Goal: Task Accomplishment & Management: Manage account settings

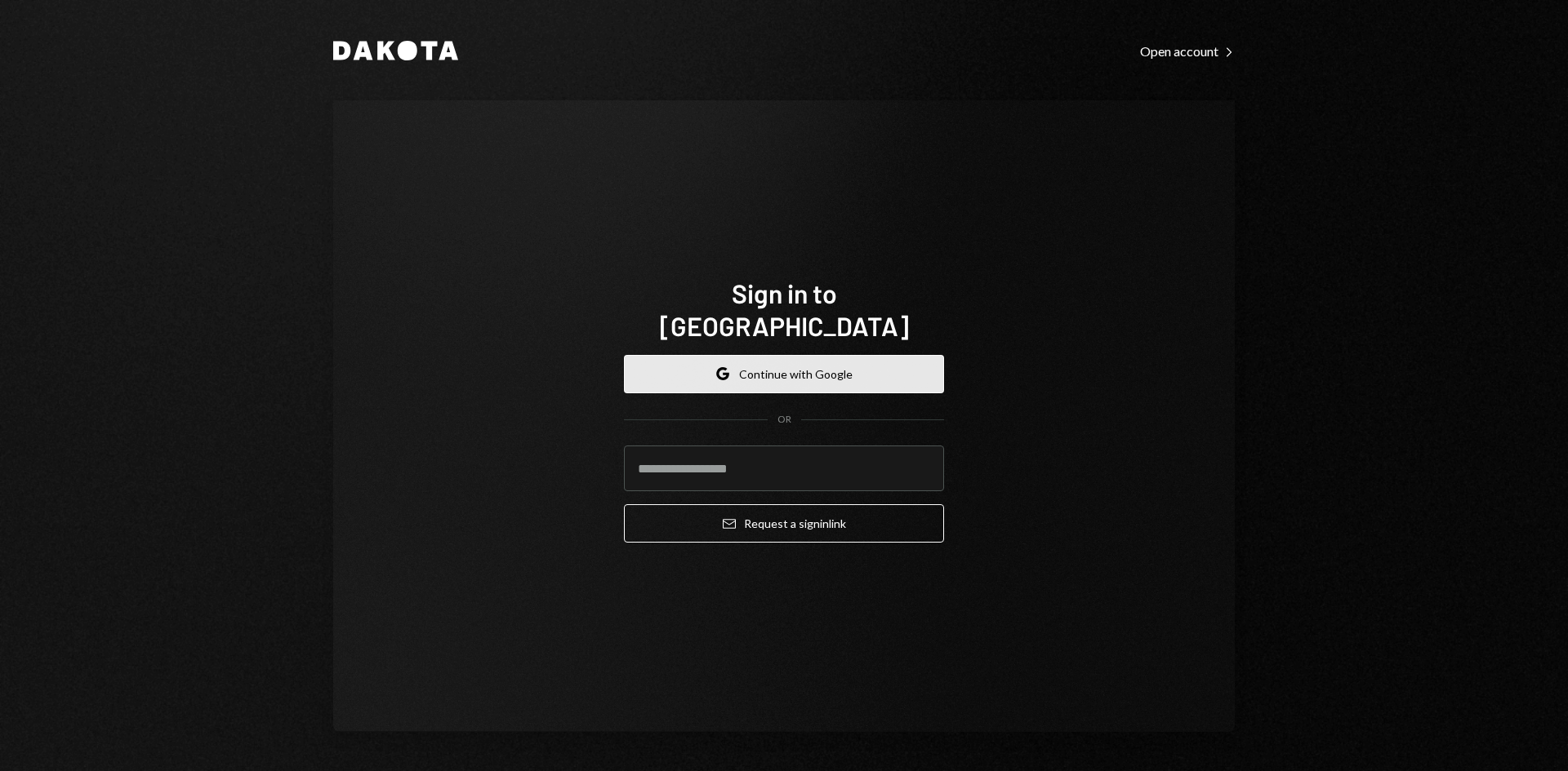
click at [796, 355] on button "Google Continue with Google" at bounding box center [783, 374] width 320 height 38
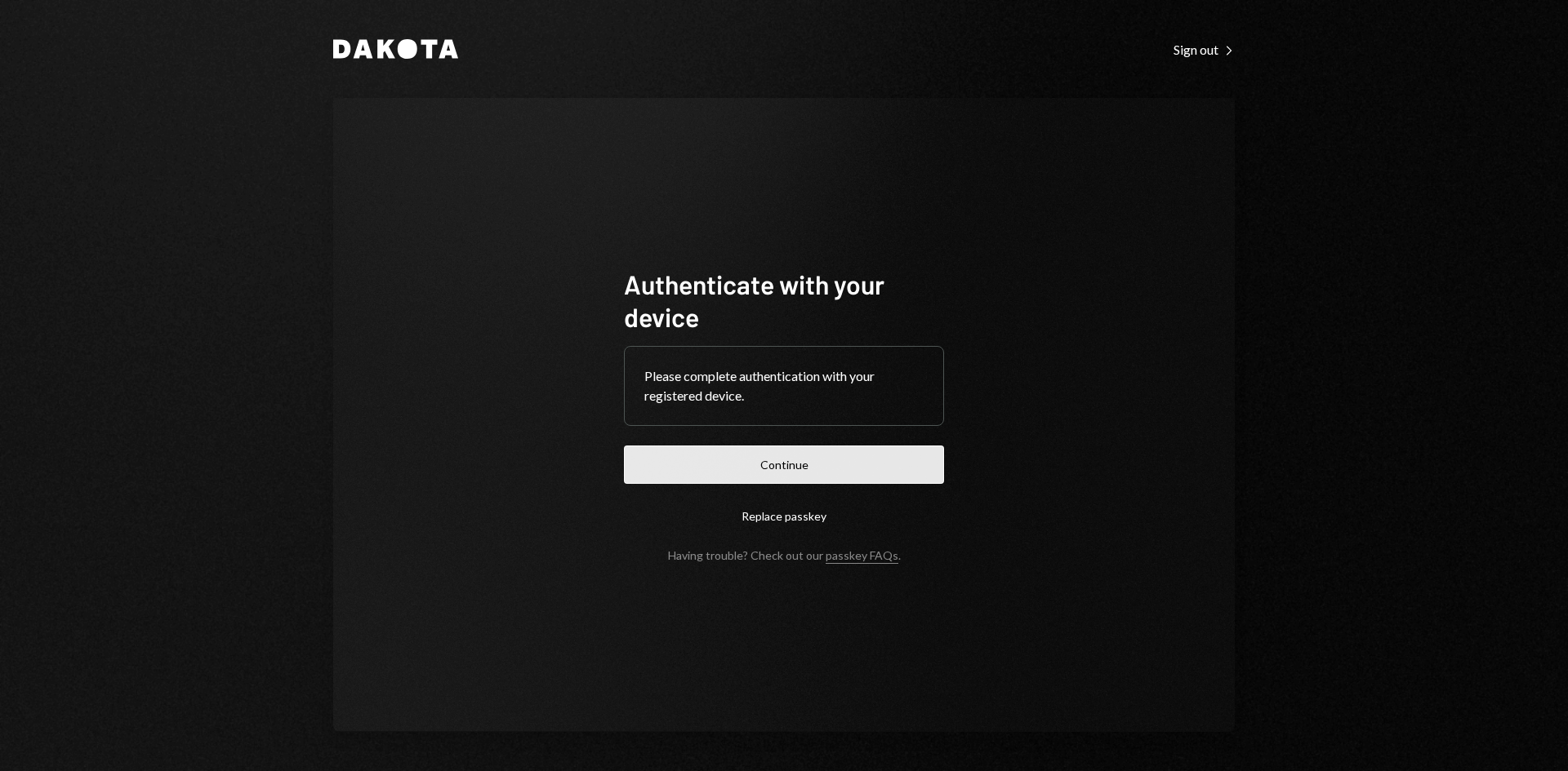
click at [766, 458] on button "Continue" at bounding box center [783, 464] width 320 height 38
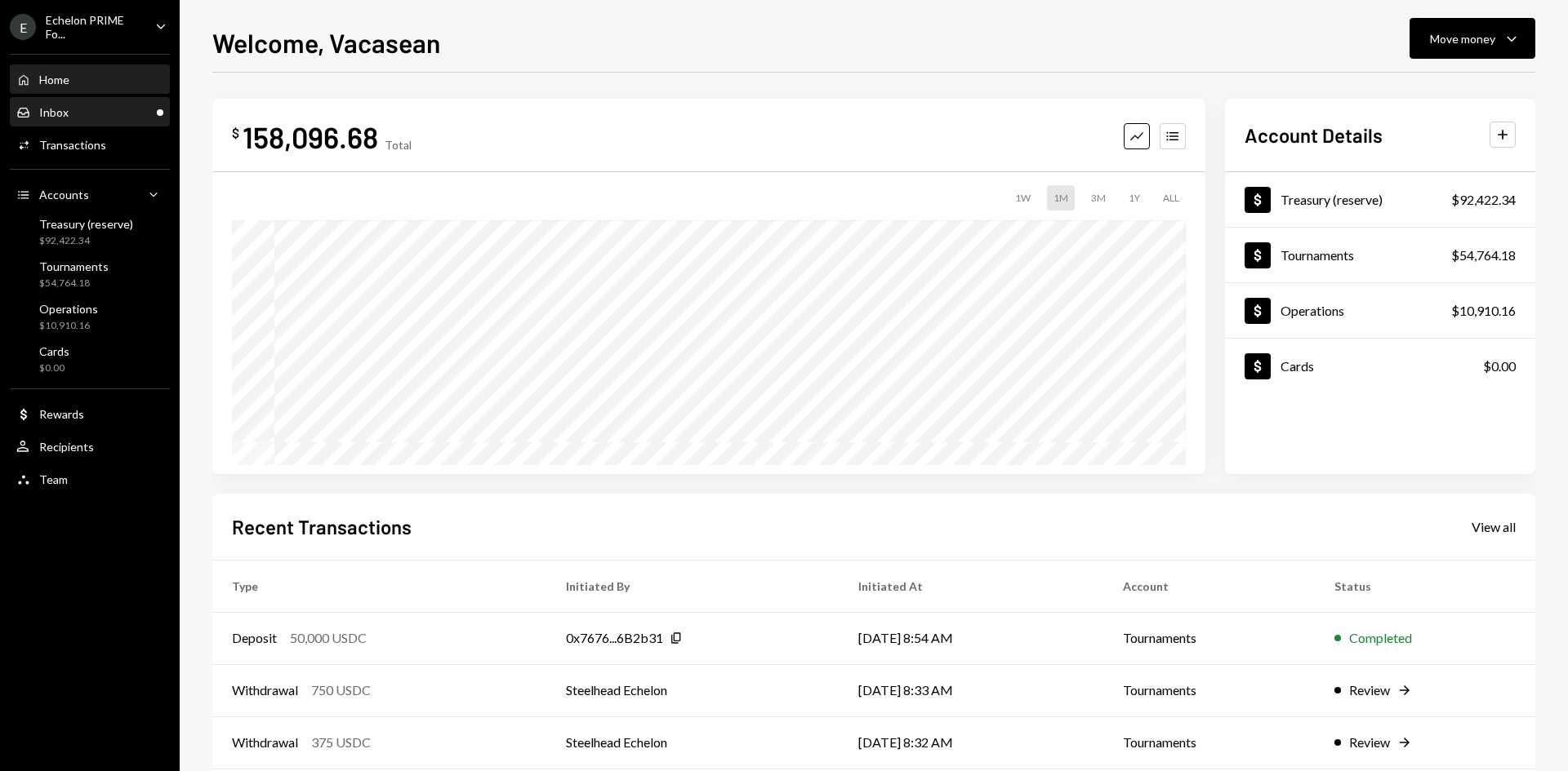
click at [37, 109] on div "Inbox Inbox" at bounding box center [43, 113] width 53 height 15
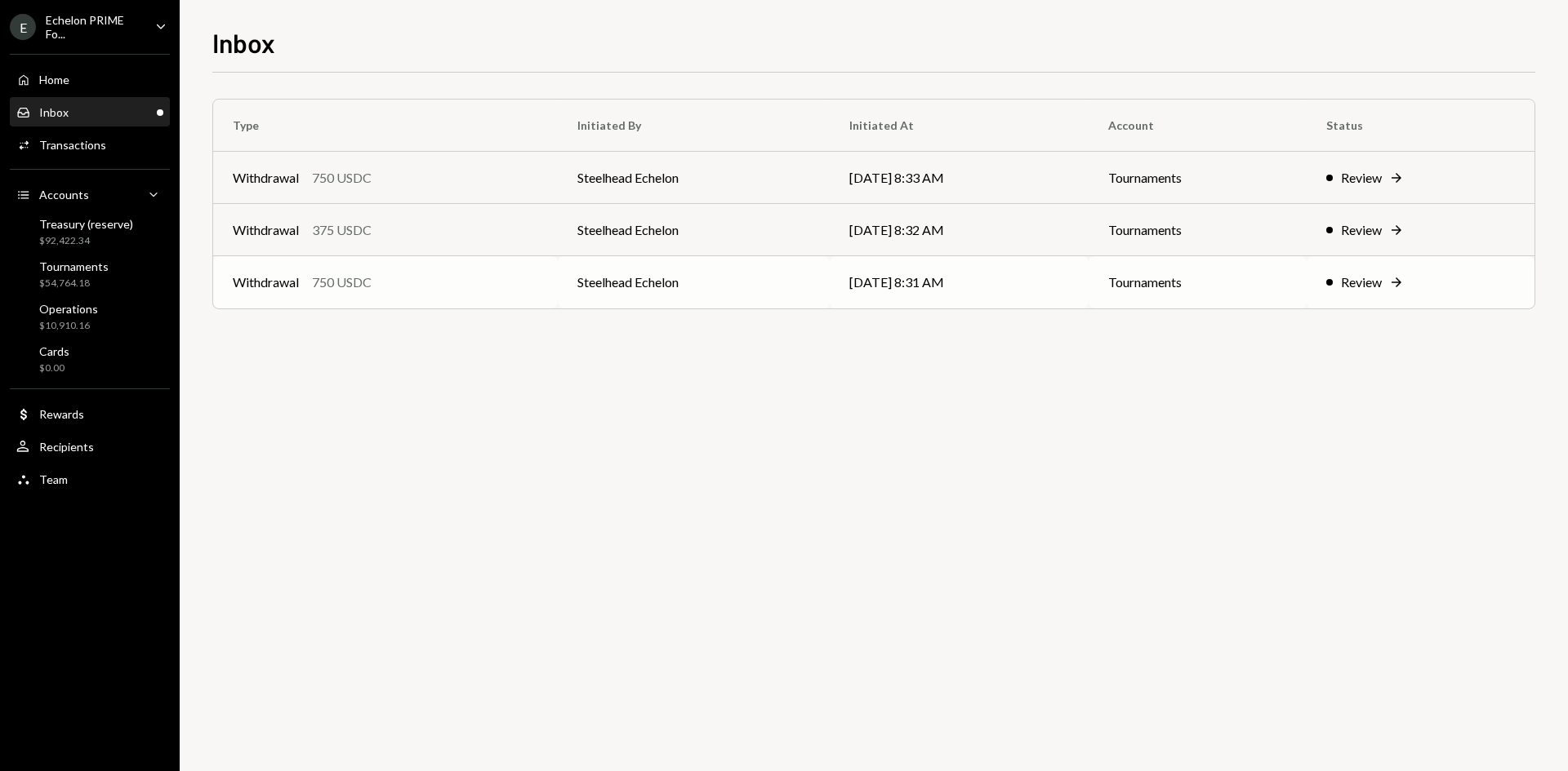
click at [1009, 270] on td "[DATE] 8:31 AM" at bounding box center [960, 282] width 259 height 53
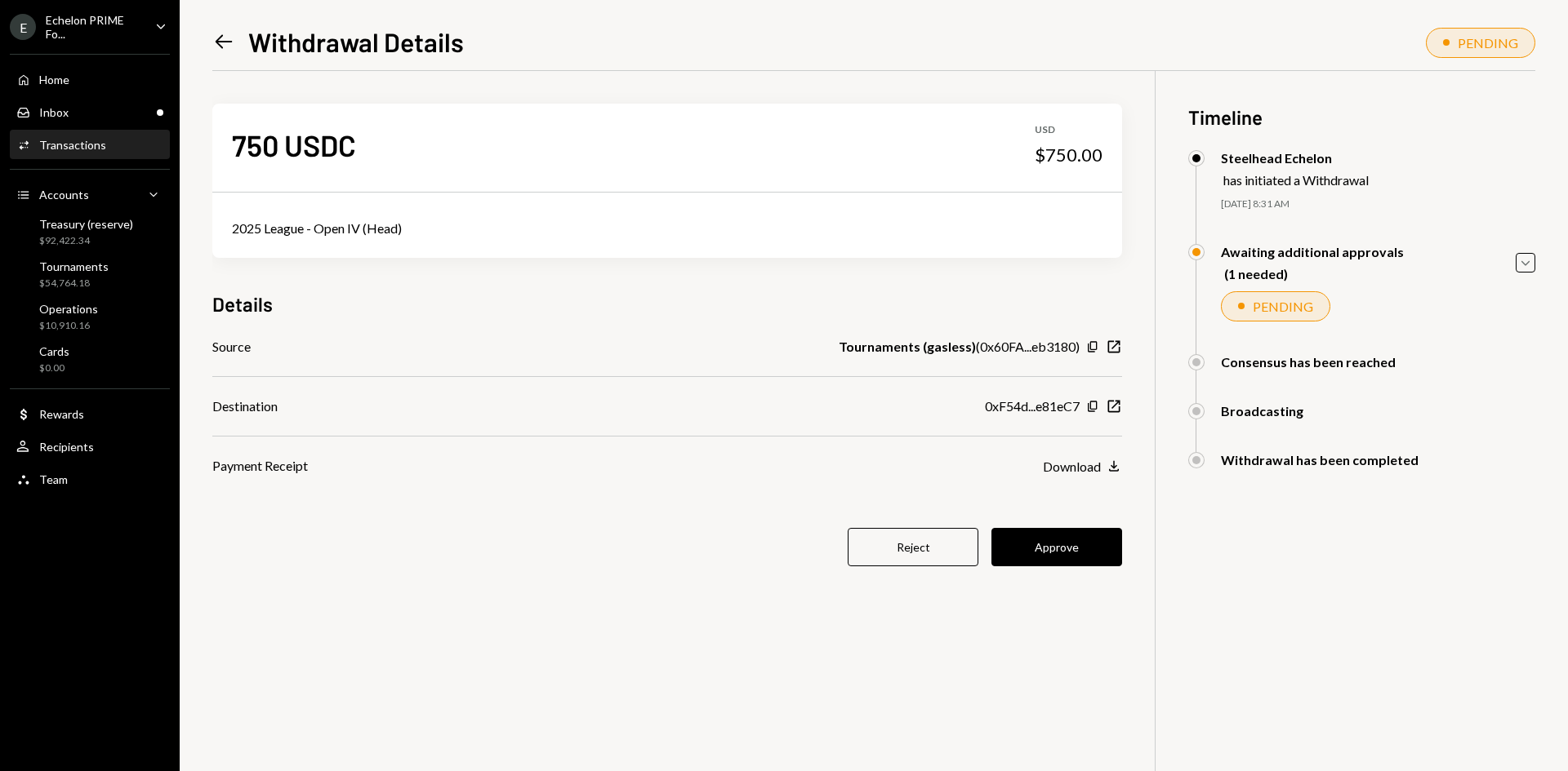
click at [220, 40] on icon "Left Arrow" at bounding box center [223, 41] width 23 height 23
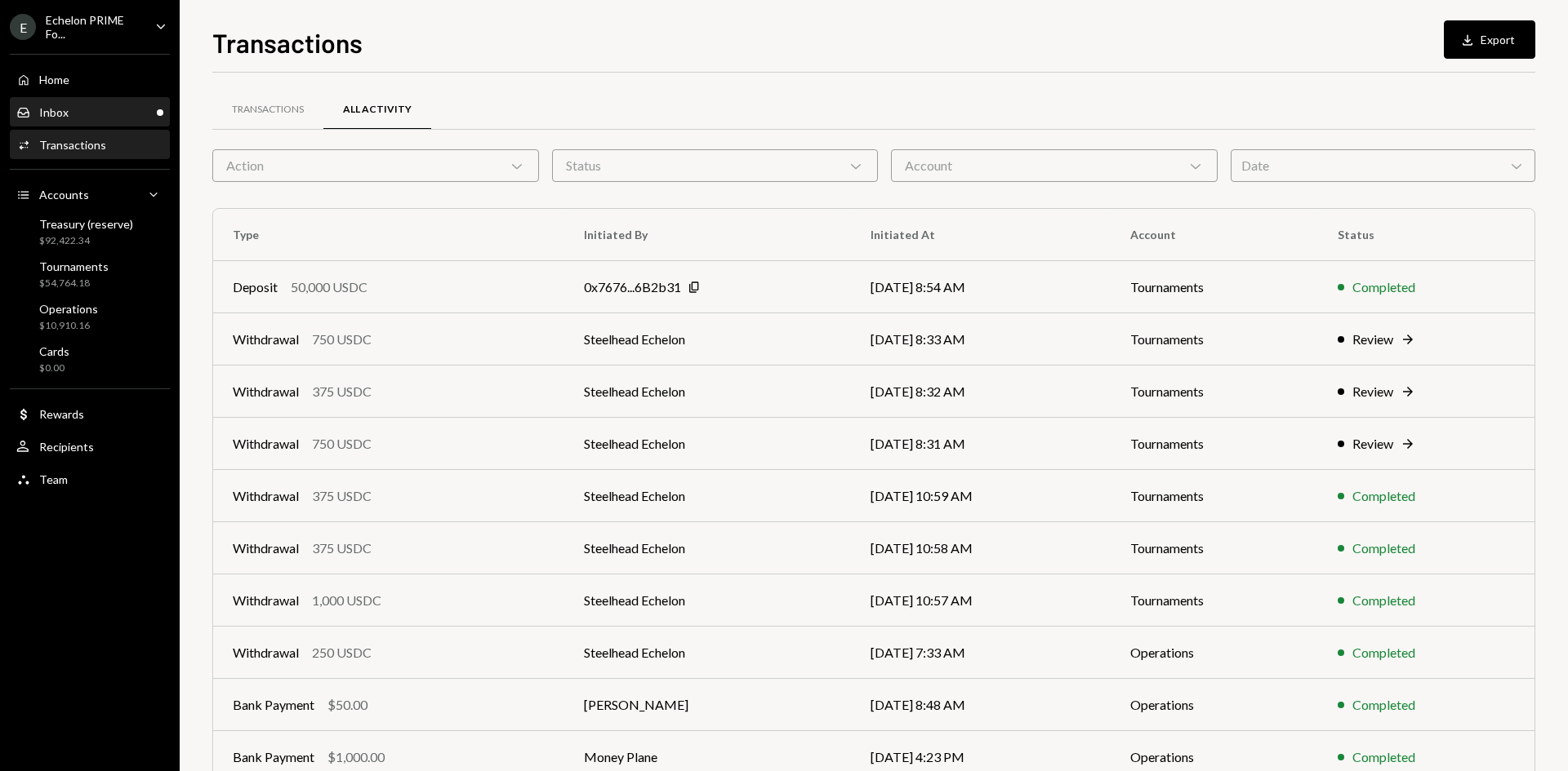
click at [112, 117] on div "Inbox Inbox" at bounding box center [90, 113] width 147 height 15
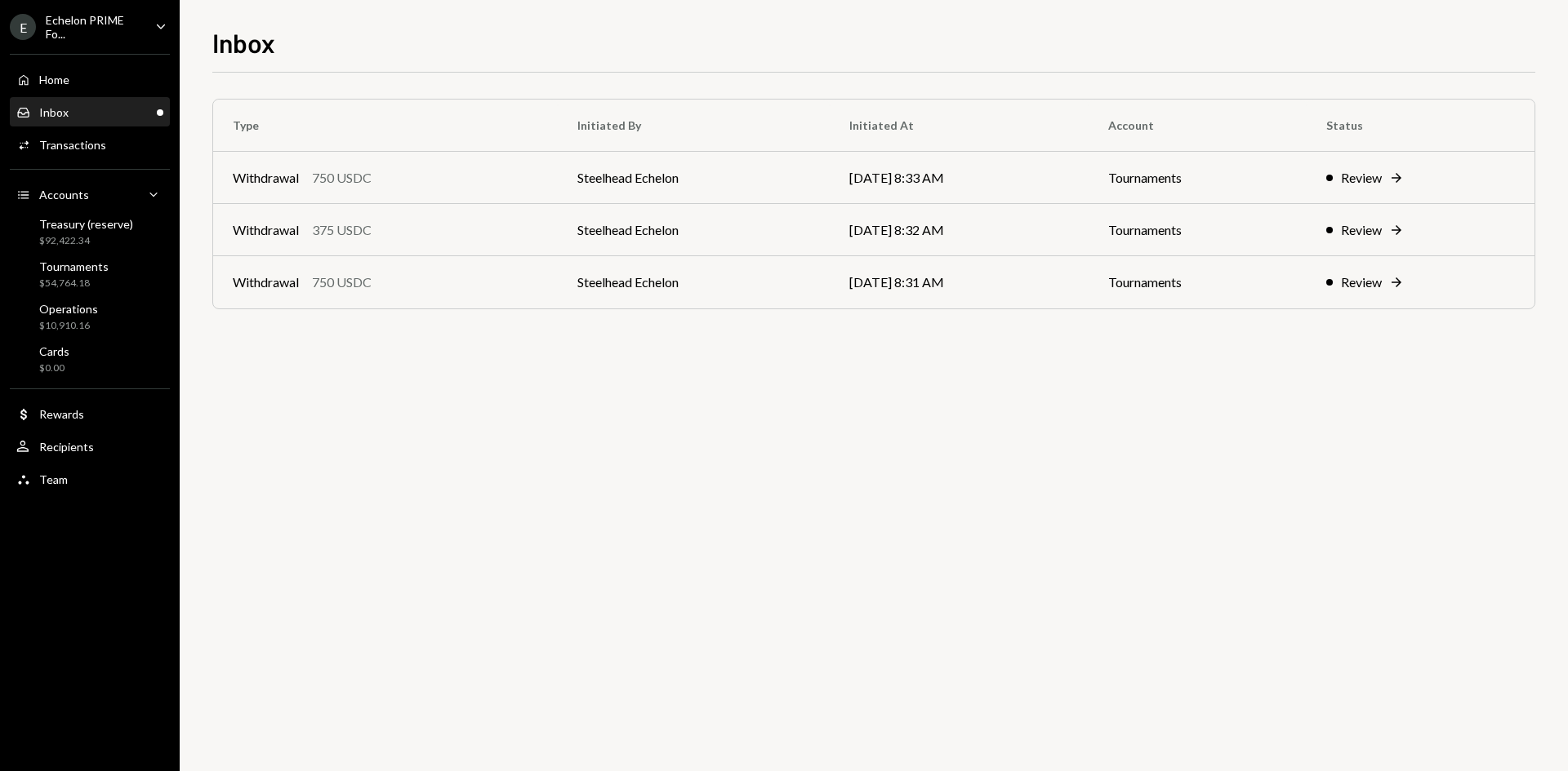
click at [633, 28] on div "Inbox" at bounding box center [873, 40] width 1323 height 36
click at [742, 288] on td "Steelhead Echelon" at bounding box center [693, 282] width 272 height 53
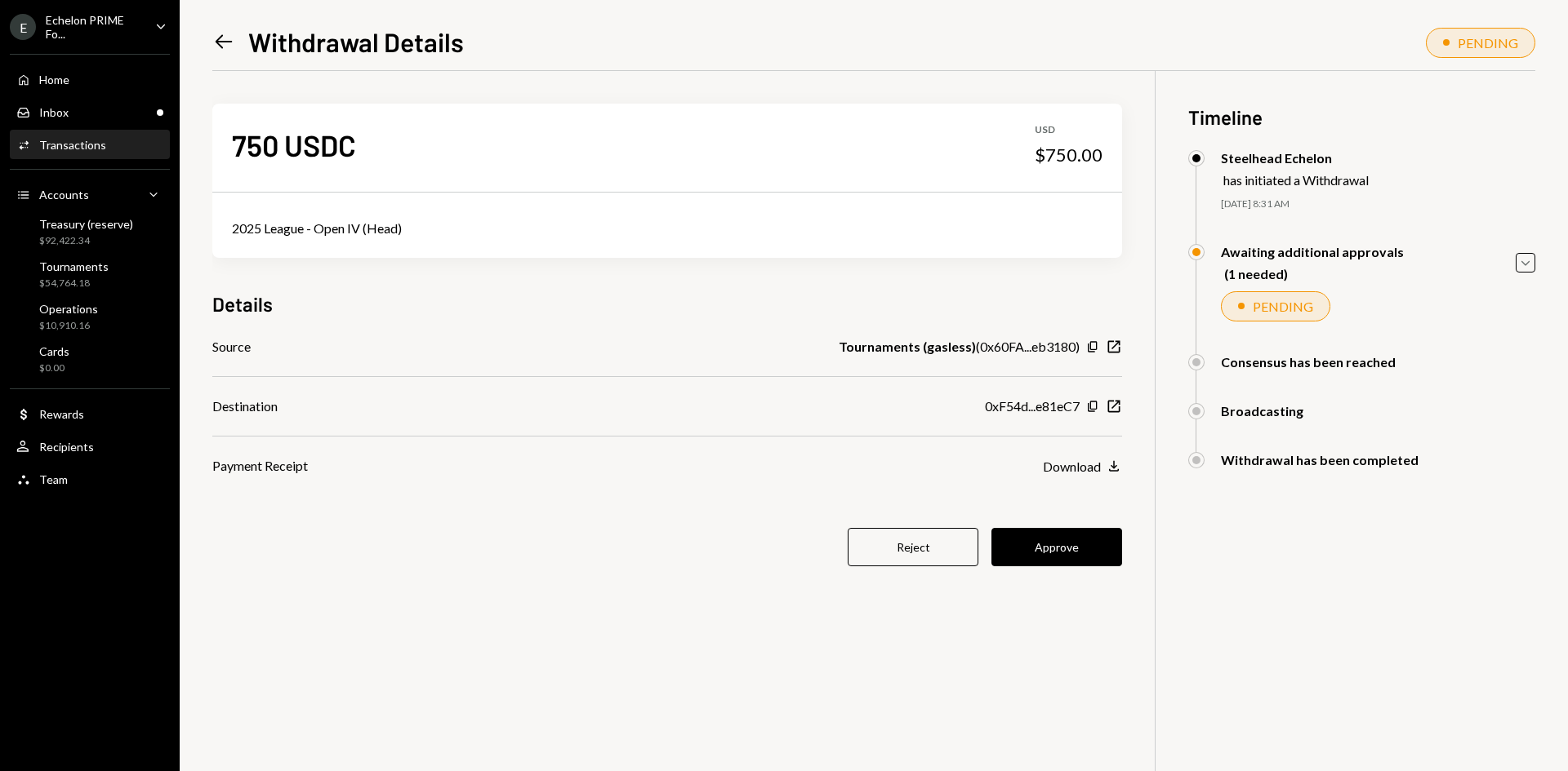
click at [742, 288] on div "750 USDC USD $750.00 2025 League - Open IV (Head) Details Source Tournaments (g…" at bounding box center [667, 345] width 909 height 548
click at [986, 292] on div "Details" at bounding box center [667, 304] width 909 height 27
click at [1086, 546] on button "Approve" at bounding box center [1056, 547] width 130 height 38
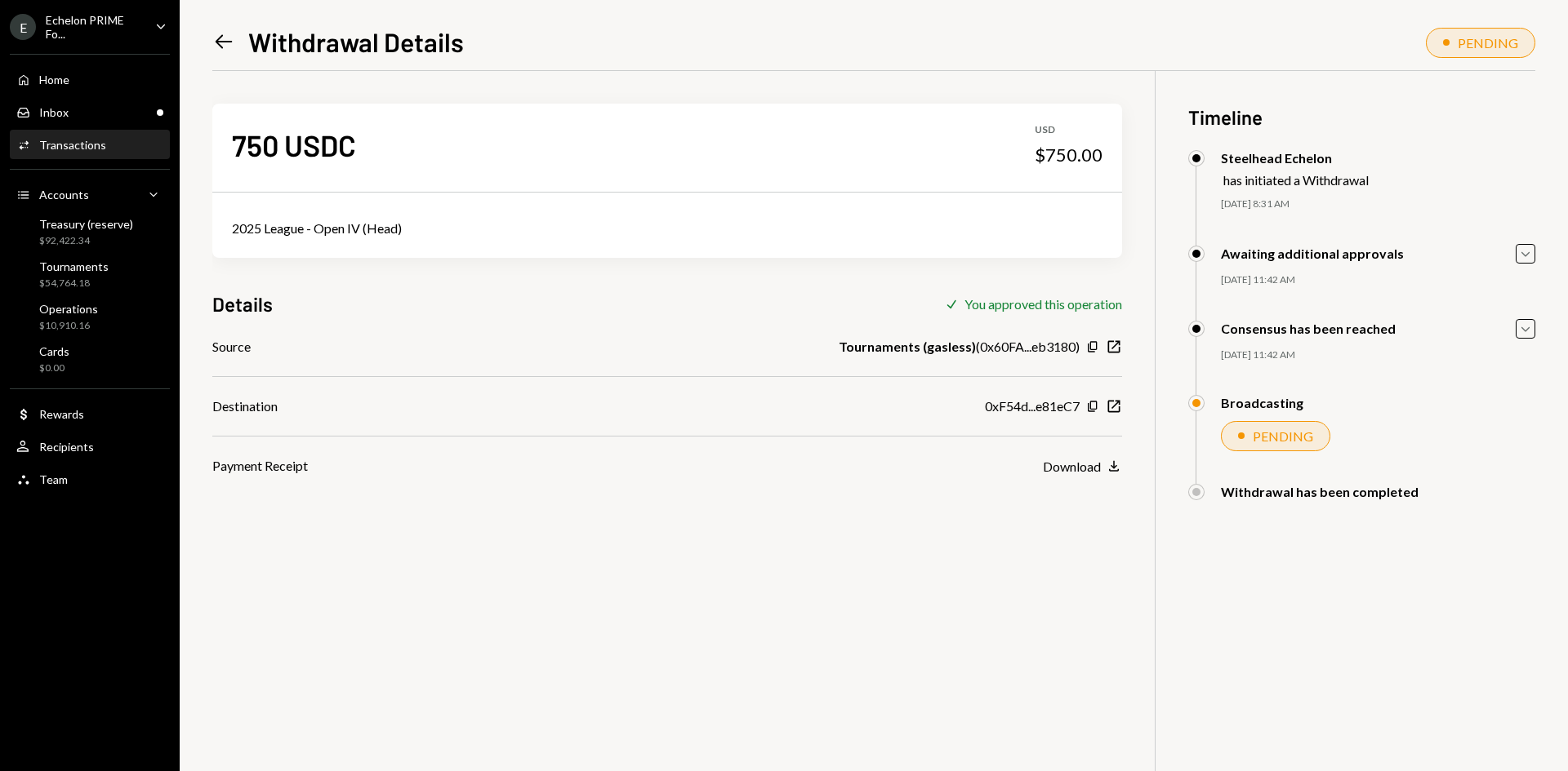
click at [223, 44] on icon "Left Arrow" at bounding box center [223, 41] width 23 height 23
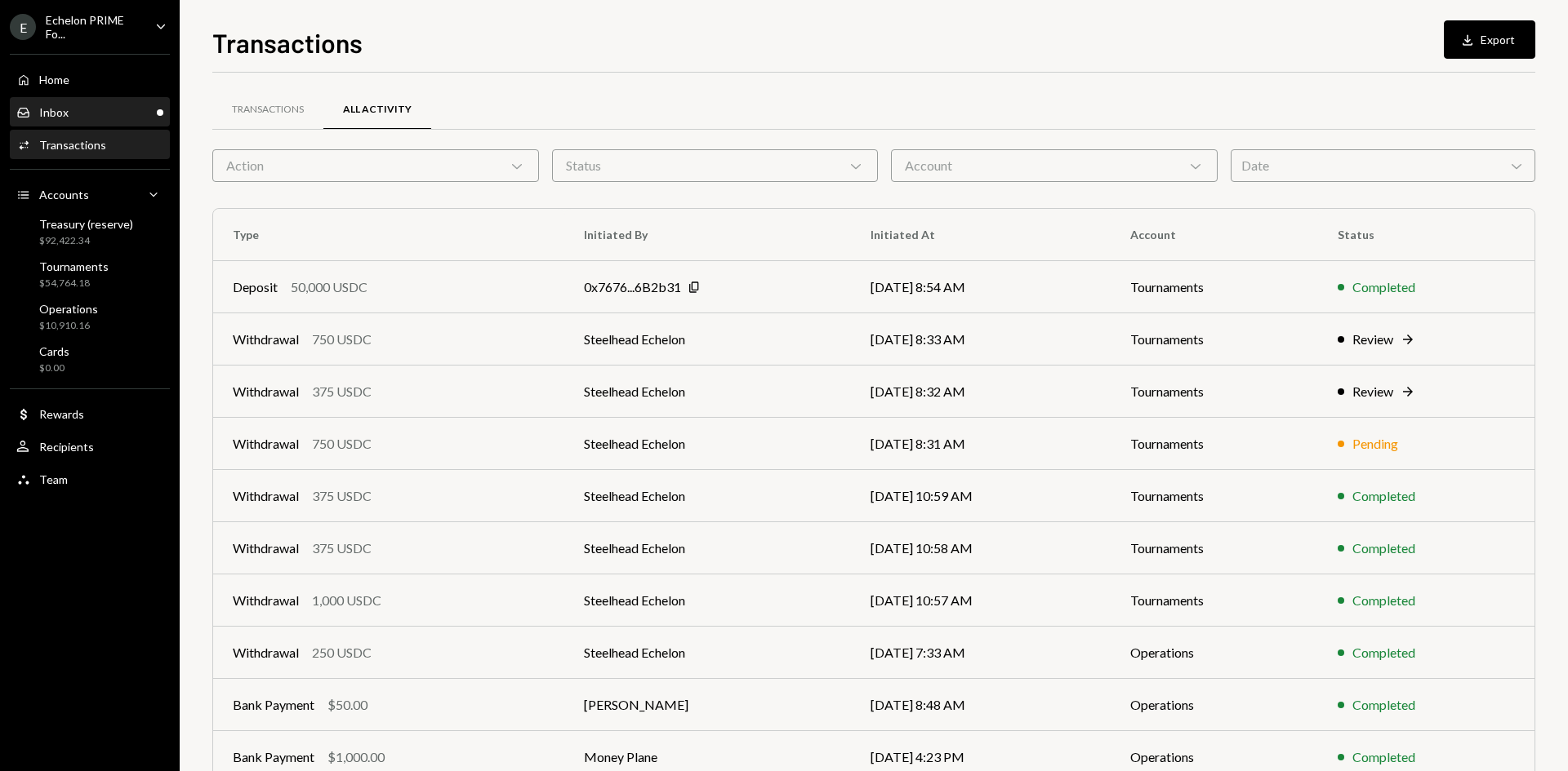
click at [111, 114] on div "Inbox Inbox" at bounding box center [90, 113] width 147 height 15
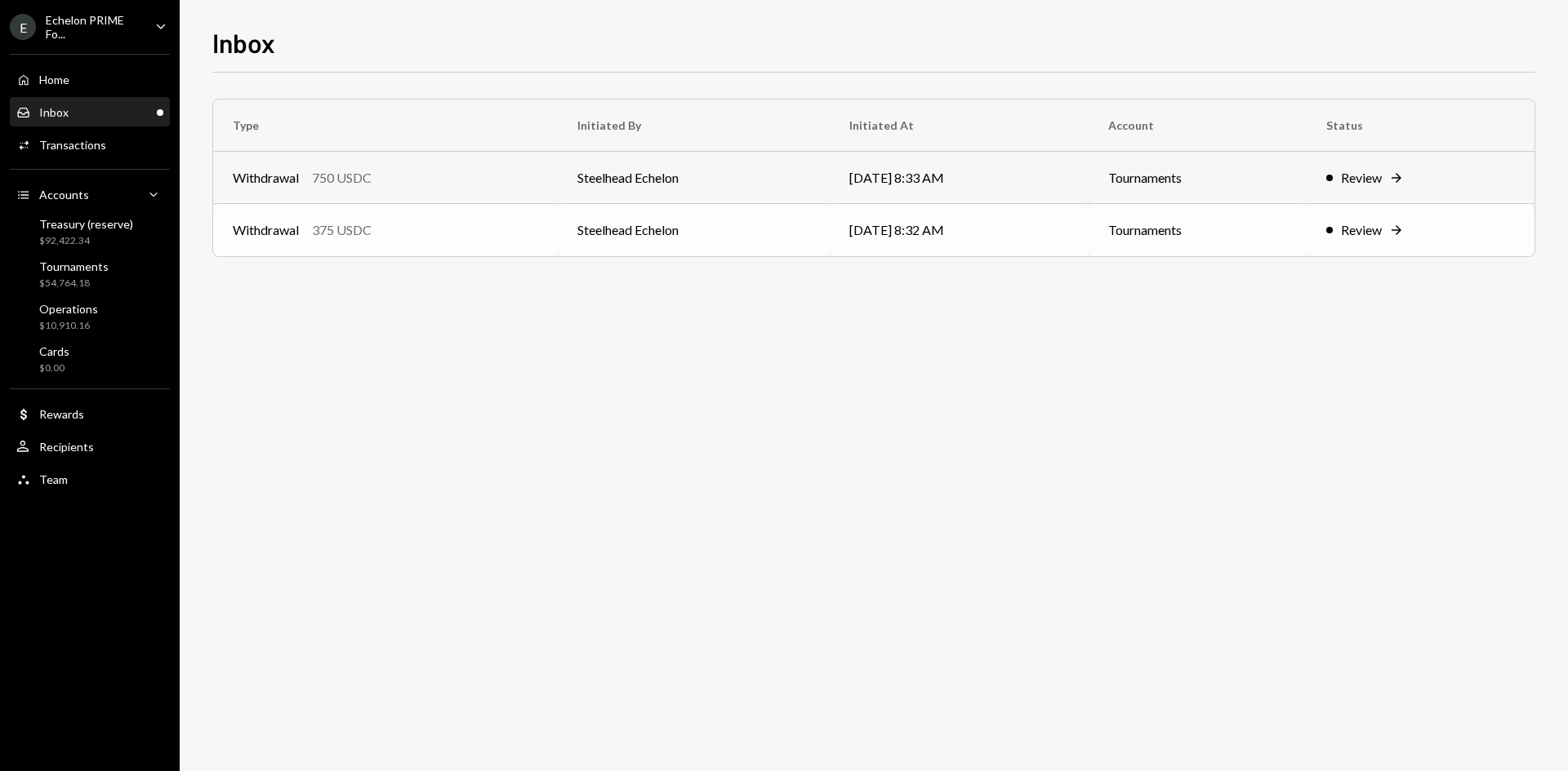
click at [700, 219] on td "Steelhead Echelon" at bounding box center [693, 230] width 272 height 53
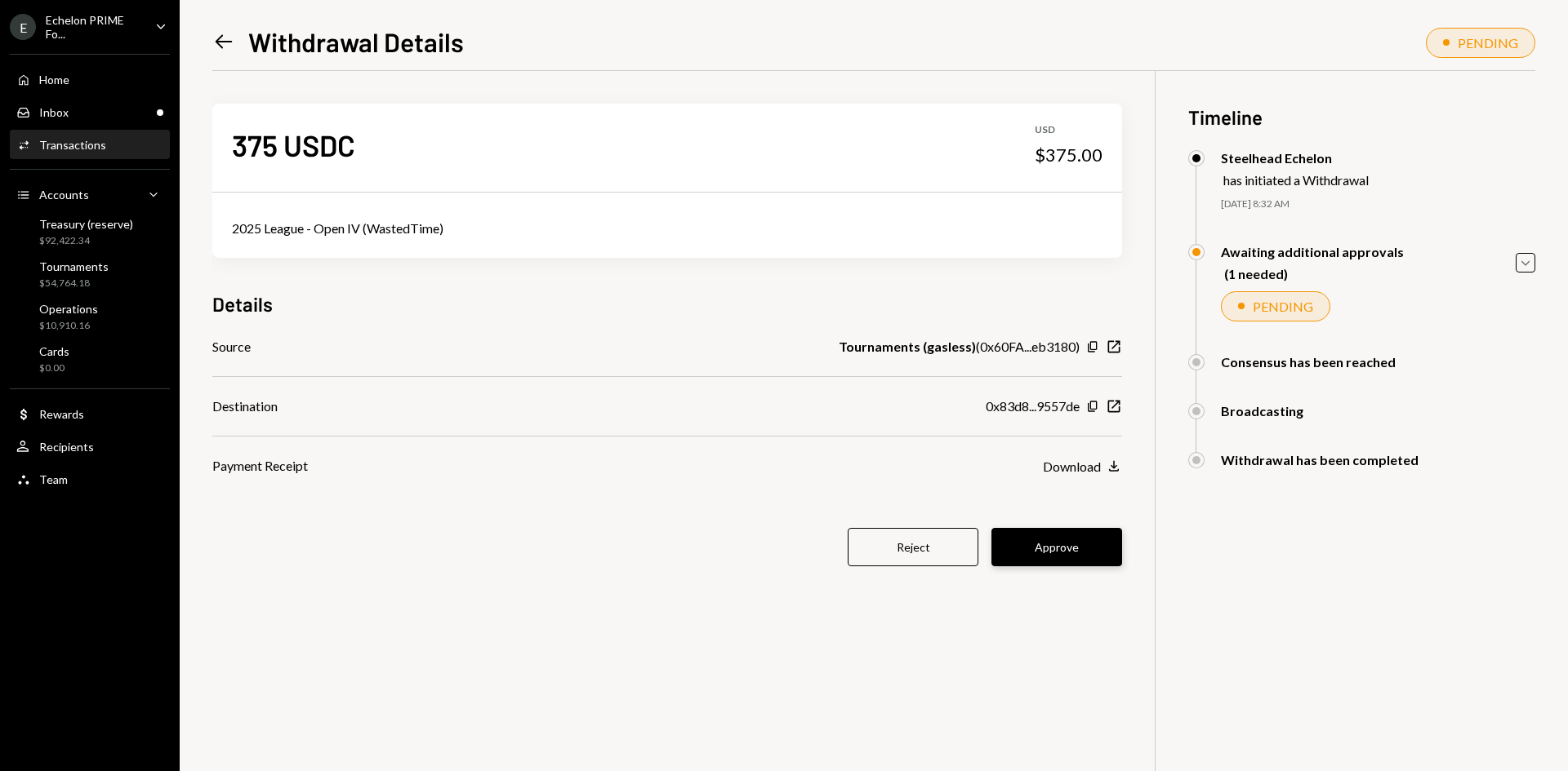
click at [1064, 559] on button "Approve" at bounding box center [1056, 547] width 130 height 38
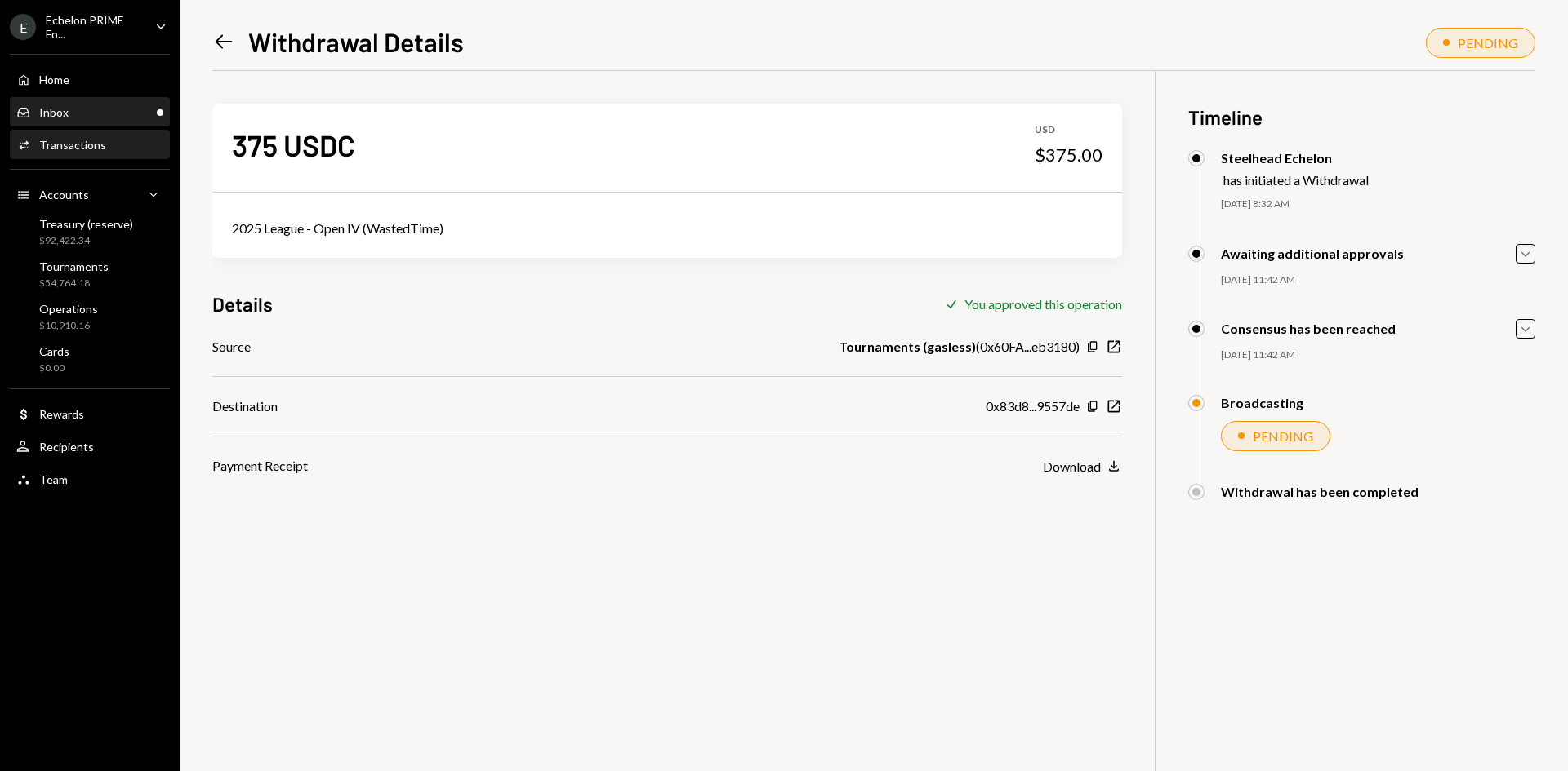
click at [134, 109] on div "Inbox Inbox" at bounding box center [90, 113] width 147 height 15
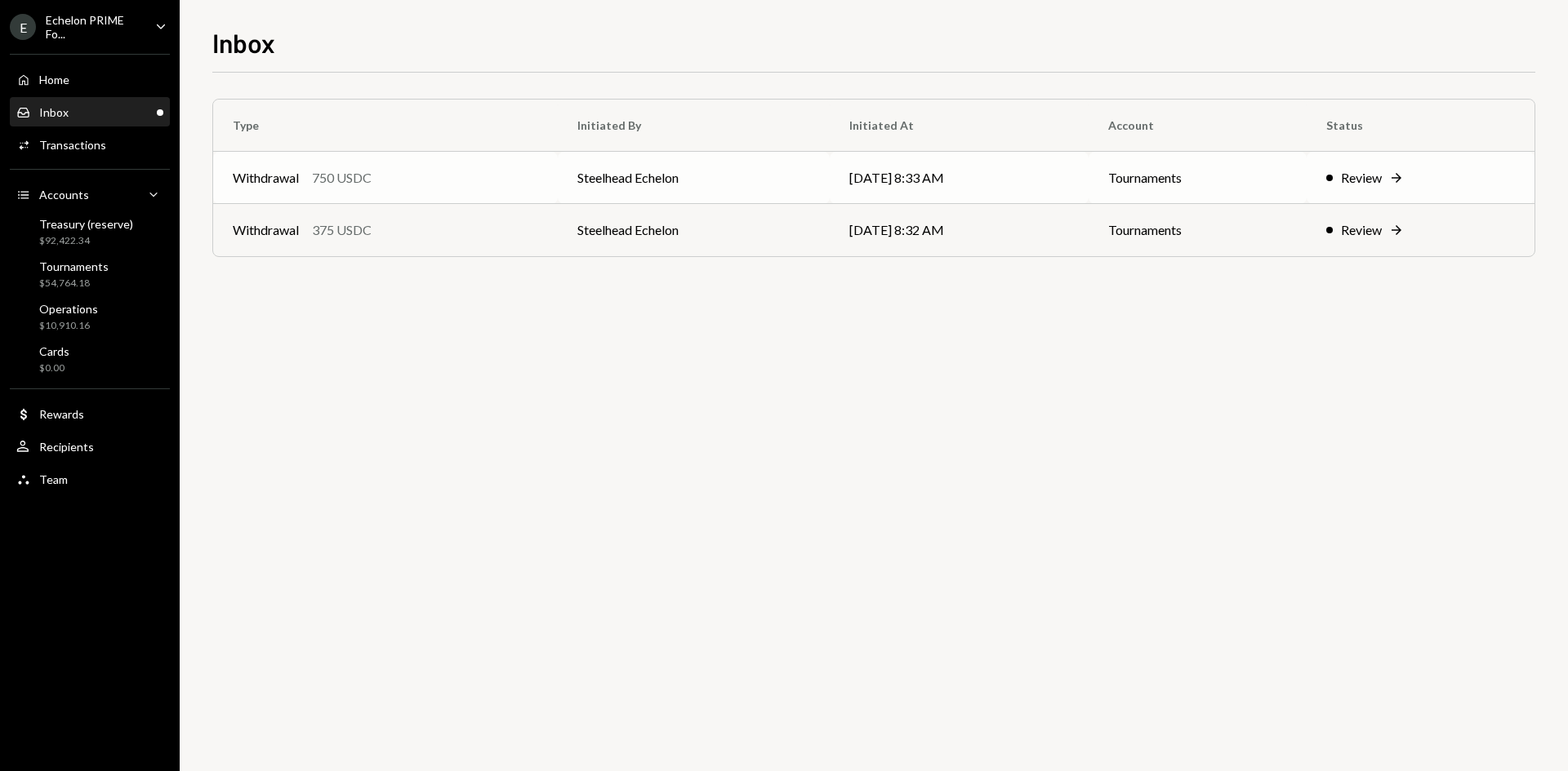
click at [512, 188] on td "Withdrawal 750 USDC" at bounding box center [385, 178] width 344 height 53
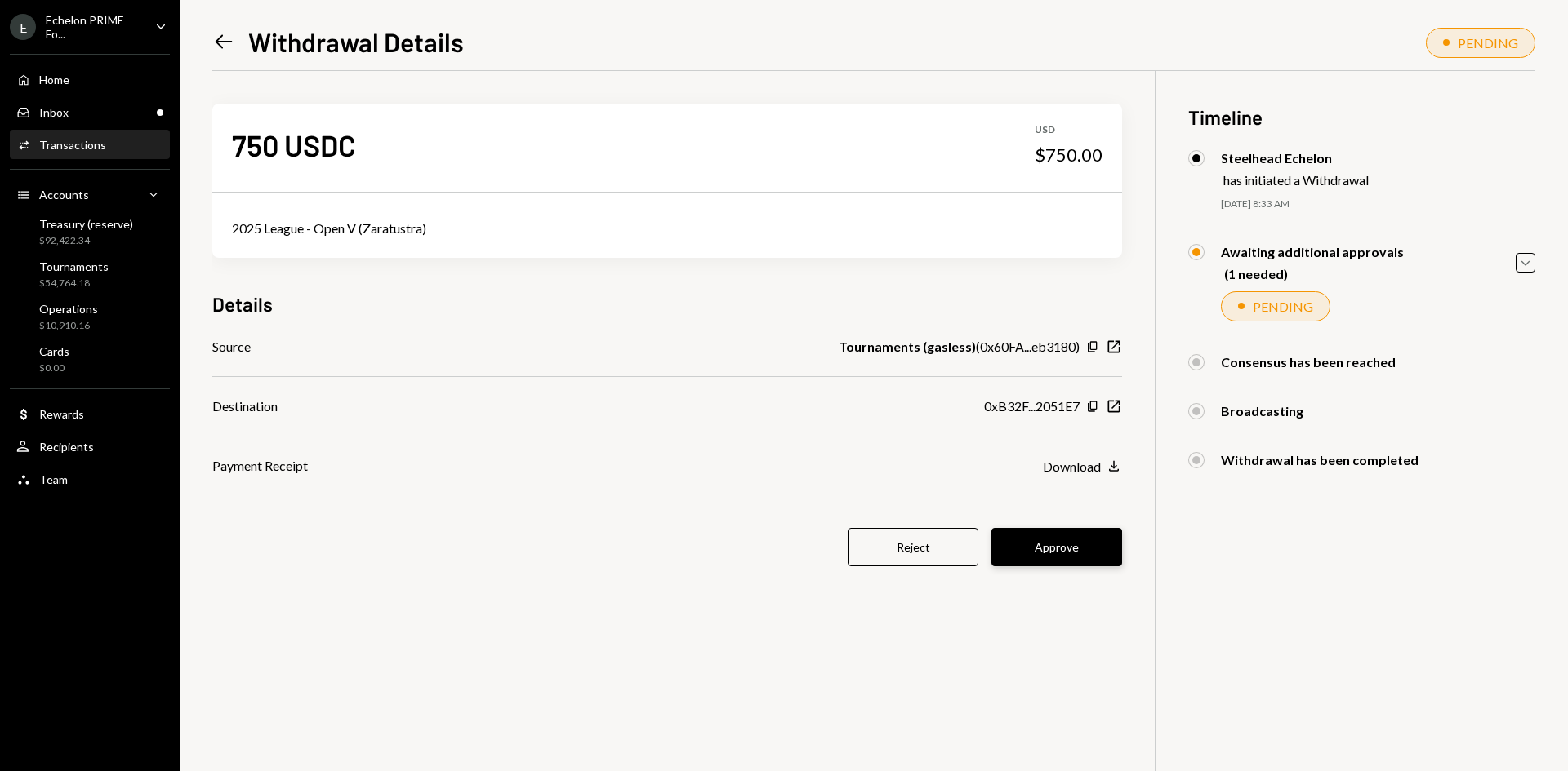
click at [1070, 541] on button "Approve" at bounding box center [1056, 547] width 130 height 38
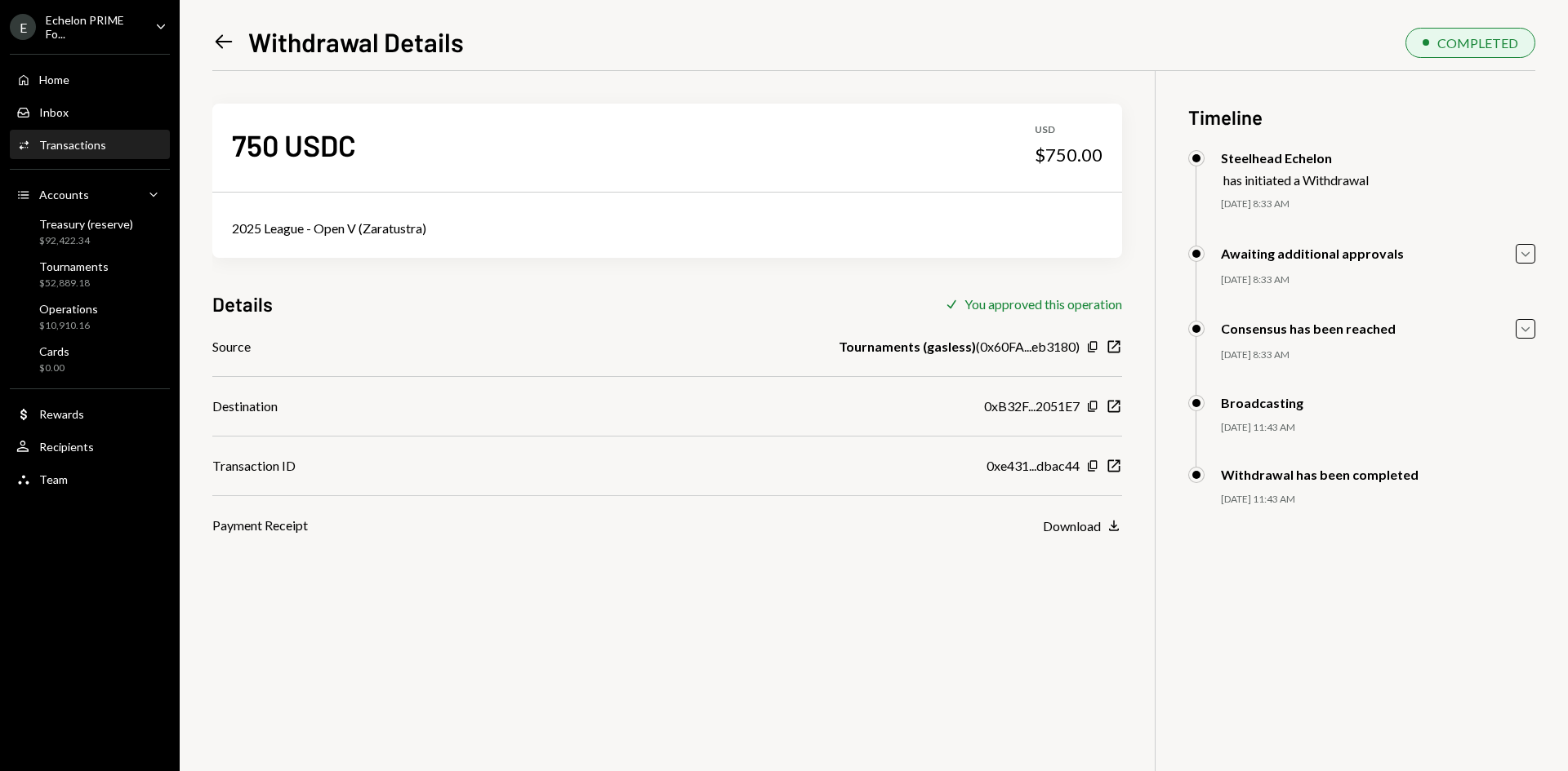
click at [74, 17] on div "Echelon PRIME Fo..." at bounding box center [94, 27] width 96 height 28
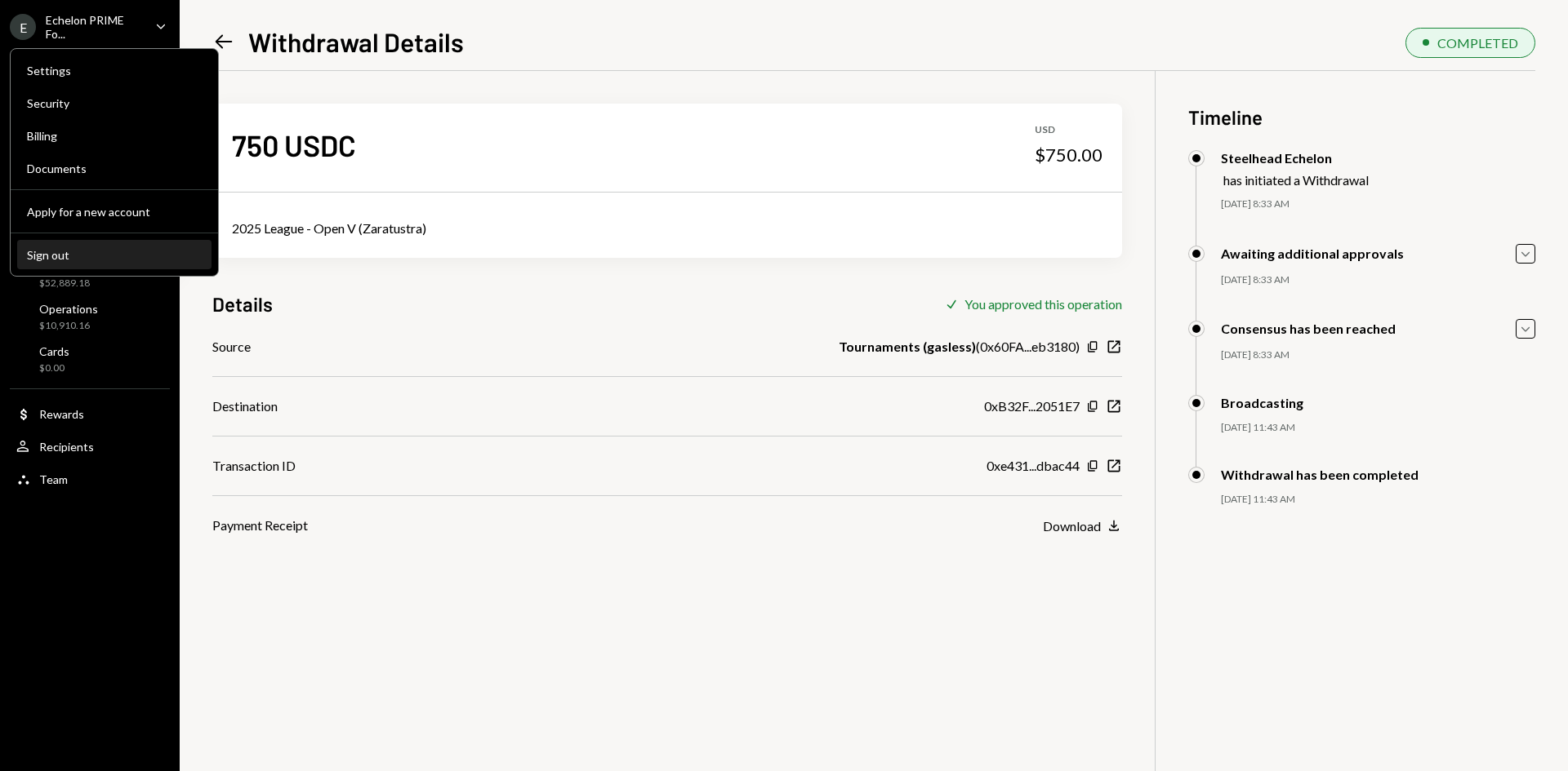
click at [75, 261] on div "Sign out" at bounding box center [114, 255] width 175 height 14
